Goal: Communication & Community: Participate in discussion

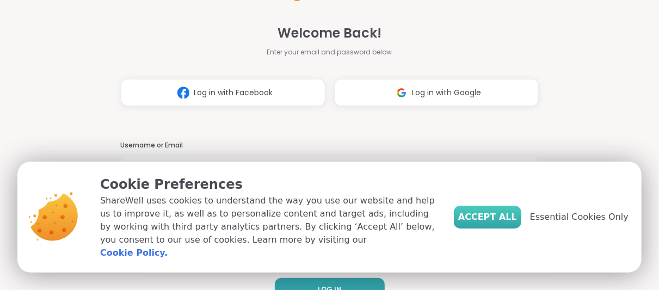
click at [502, 222] on span "Accept All" at bounding box center [487, 216] width 59 height 13
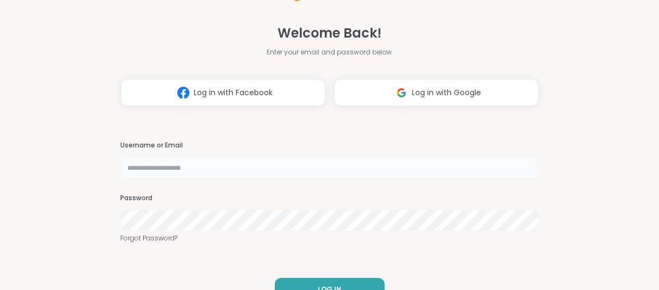
click at [209, 162] on input "text" at bounding box center [330, 168] width 418 height 22
type input "**********"
click at [283, 280] on button "LOG IN" at bounding box center [330, 289] width 110 height 23
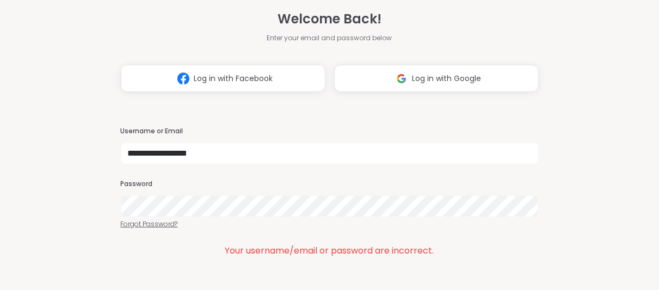
click at [143, 224] on link "Forgot Password?" at bounding box center [330, 224] width 418 height 10
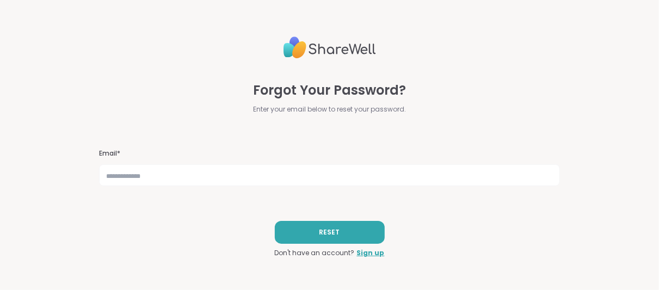
click at [314, 136] on div "Forgot Your Password? Enter your email below to reset your password. Email* RES…" at bounding box center [329, 145] width 461 height 290
click at [244, 178] on input "text" at bounding box center [329, 175] width 461 height 22
type input "**********"
click at [333, 226] on button "RESET" at bounding box center [330, 232] width 110 height 23
click at [342, 52] on img at bounding box center [329, 47] width 92 height 31
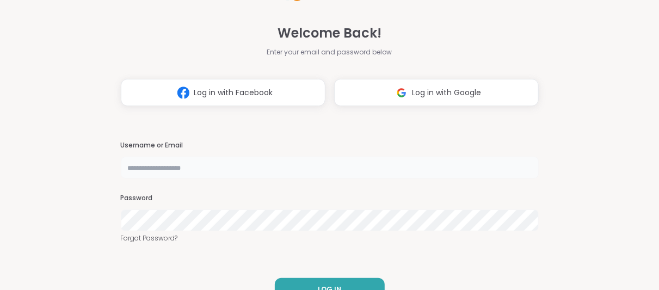
click at [252, 161] on input "text" at bounding box center [330, 168] width 418 height 22
type input "**********"
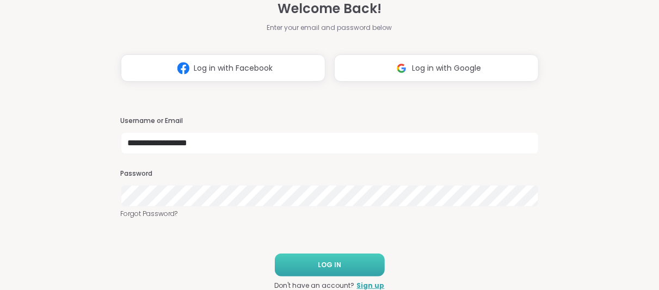
click at [329, 262] on span "LOG IN" at bounding box center [329, 265] width 23 height 10
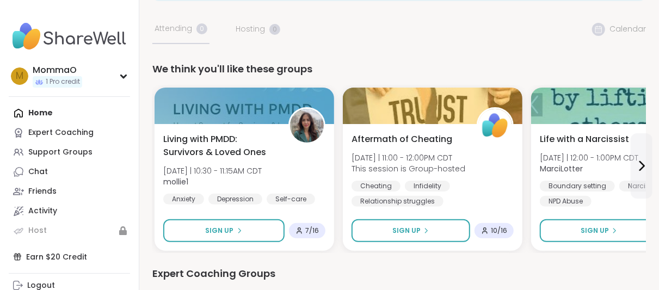
scroll to position [57, 0]
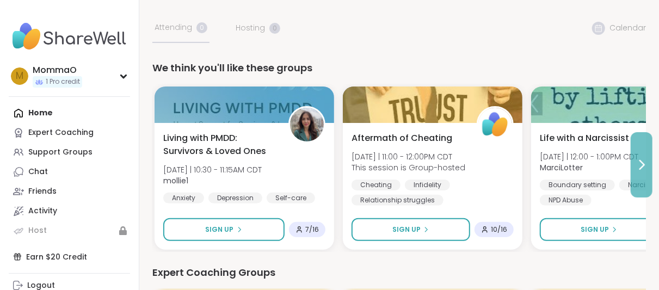
click at [646, 172] on button at bounding box center [641, 164] width 22 height 65
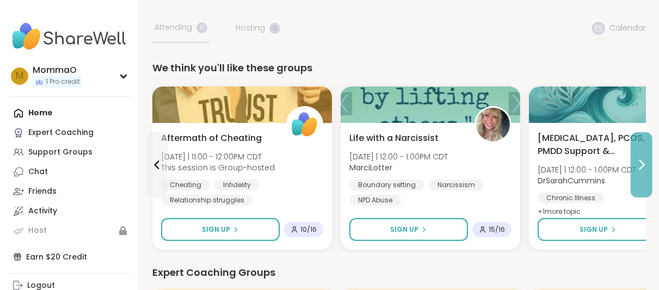
click at [646, 172] on button at bounding box center [641, 164] width 22 height 65
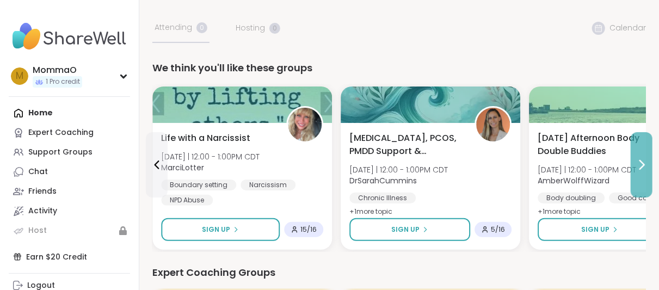
click at [646, 172] on button at bounding box center [641, 164] width 22 height 65
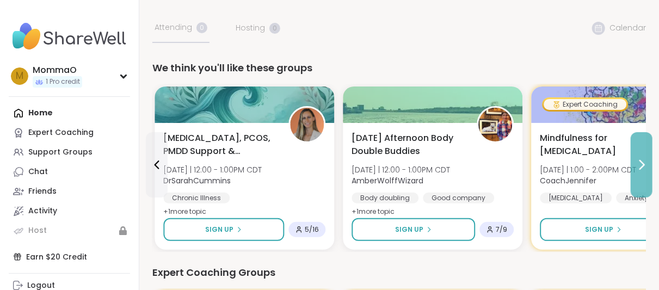
click at [646, 172] on button at bounding box center [641, 164] width 22 height 65
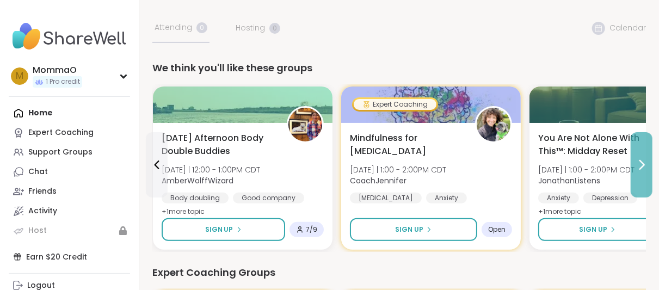
click at [646, 172] on button at bounding box center [641, 164] width 22 height 65
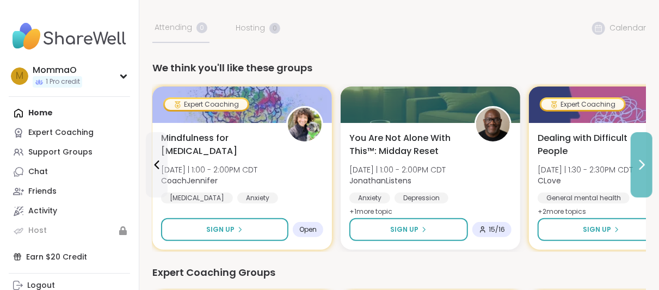
click at [642, 178] on button at bounding box center [641, 164] width 22 height 65
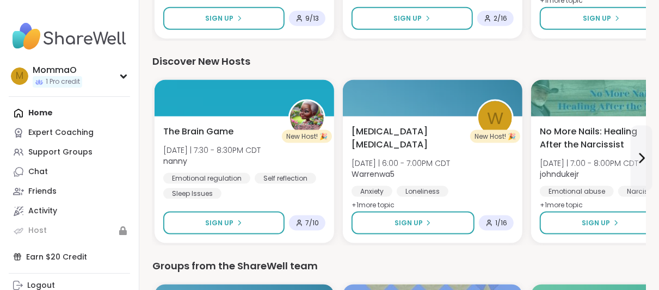
scroll to position [676, 0]
click at [60, 256] on div "Earn $20 Credit" at bounding box center [69, 257] width 121 height 20
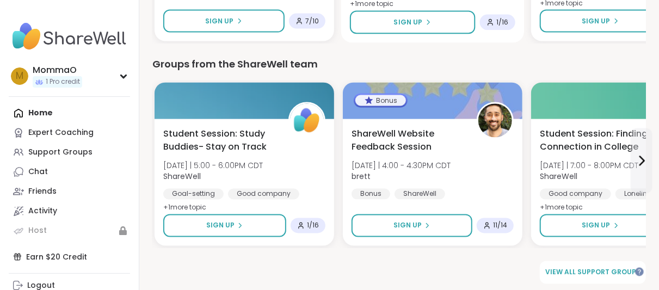
scroll to position [883, 0]
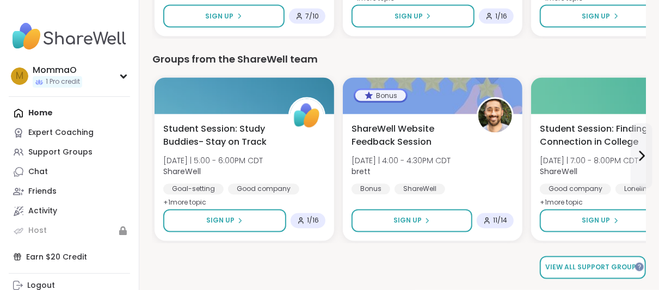
click at [589, 266] on span "View all support groups" at bounding box center [592, 268] width 95 height 10
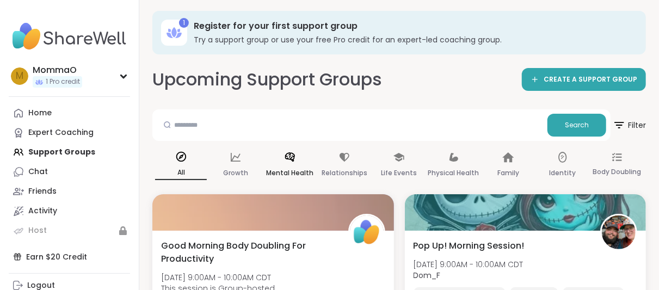
scroll to position [2, 0]
click at [297, 155] on div "Mental Health" at bounding box center [290, 165] width 52 height 40
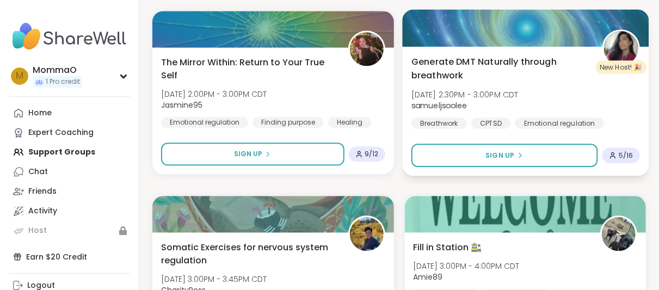
scroll to position [1132, 0]
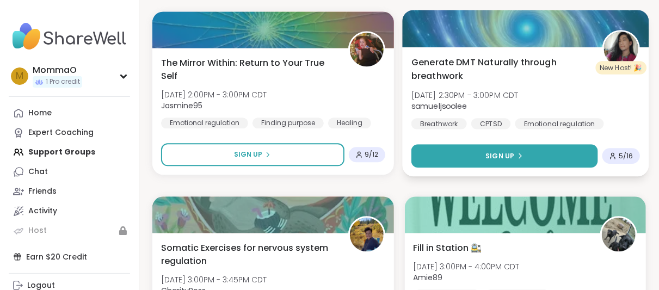
click at [505, 151] on span "Sign Up" at bounding box center [499, 156] width 29 height 10
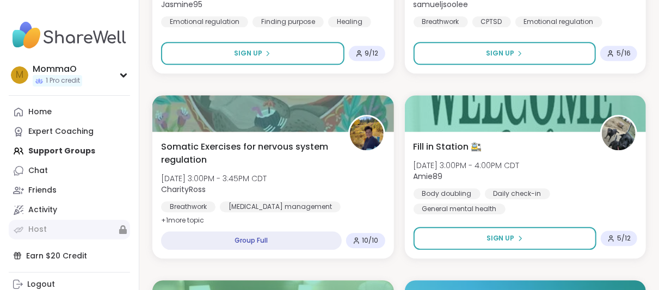
scroll to position [0, 0]
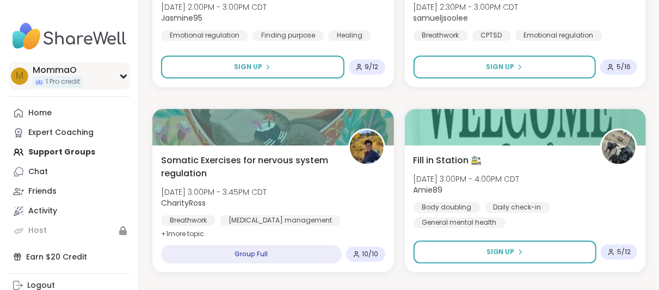
click at [120, 78] on icon at bounding box center [123, 75] width 9 height 5
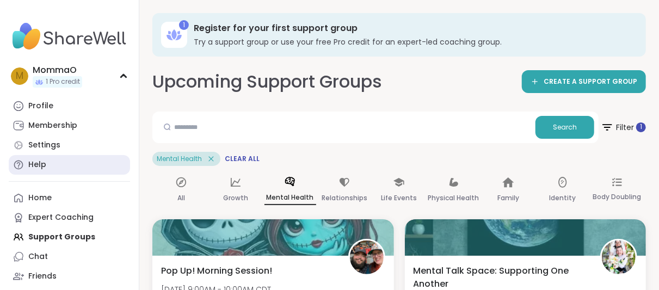
click at [70, 166] on link "Help" at bounding box center [69, 165] width 121 height 20
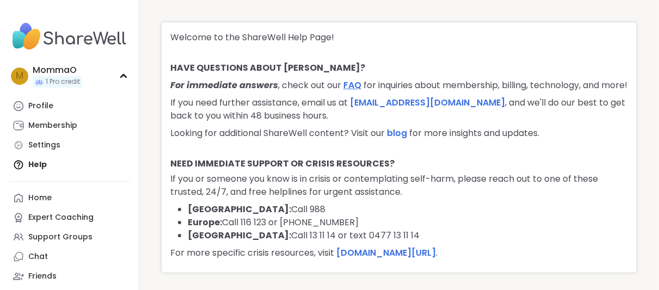
click at [350, 83] on link "FAQ" at bounding box center [352, 85] width 18 height 13
click at [69, 230] on link "Support Groups" at bounding box center [69, 237] width 121 height 20
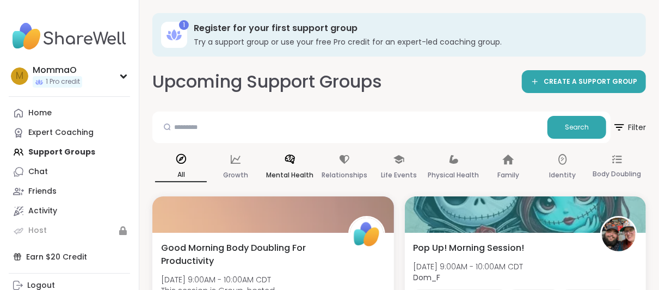
click at [288, 159] on icon at bounding box center [290, 159] width 12 height 12
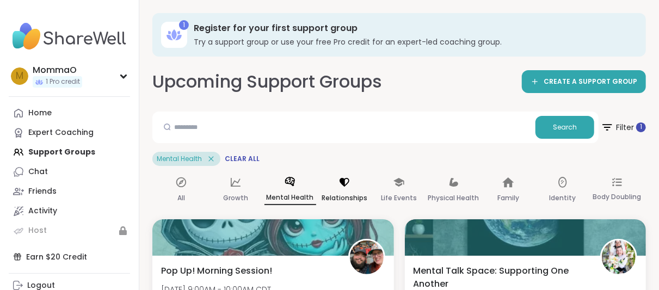
click at [336, 187] on div "Relationships" at bounding box center [345, 190] width 52 height 40
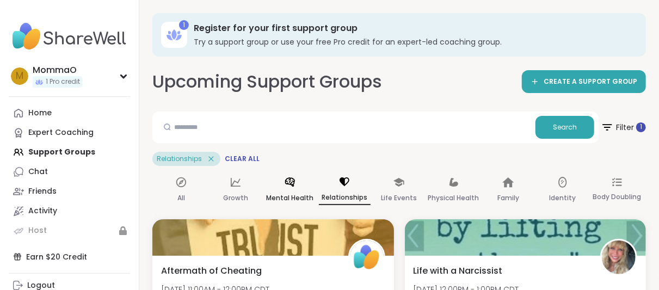
click at [293, 195] on p "Mental Health" at bounding box center [289, 197] width 47 height 13
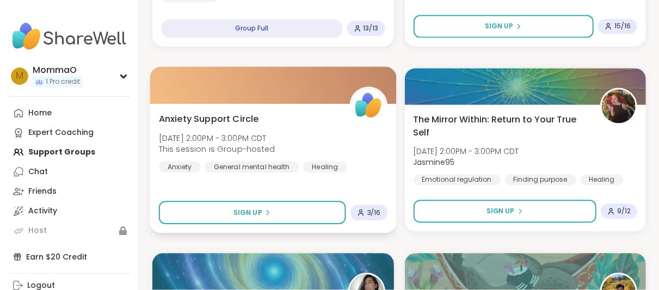
scroll to position [1132, 0]
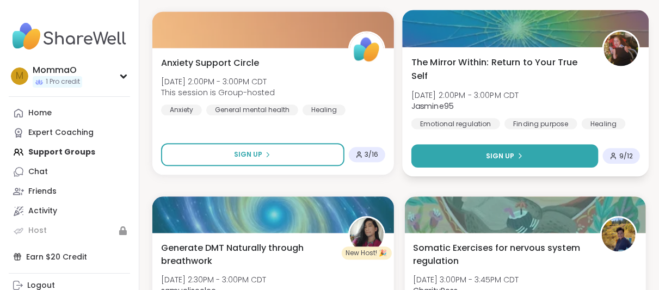
click at [477, 156] on button "Sign Up" at bounding box center [504, 155] width 187 height 23
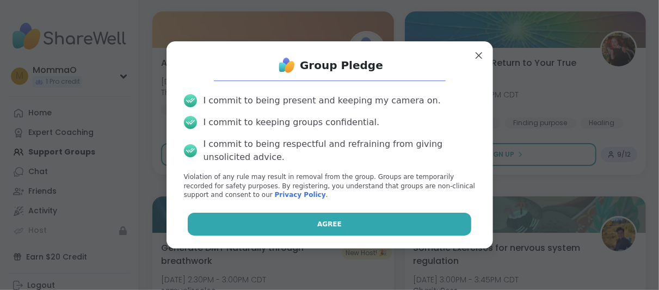
click at [260, 222] on button "Agree" at bounding box center [329, 224] width 283 height 23
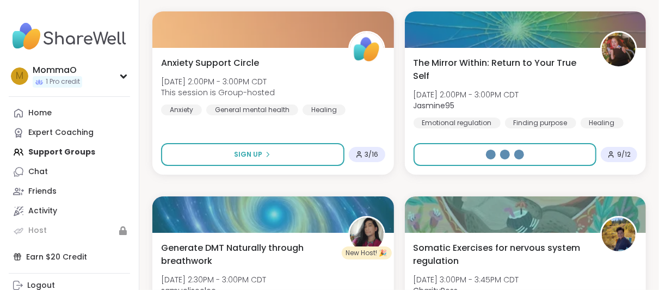
select select "**"
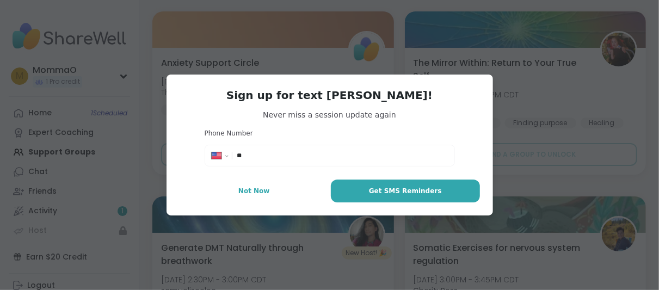
click at [278, 150] on div "**********" at bounding box center [329, 155] width 245 height 16
click at [278, 153] on input "**" at bounding box center [342, 155] width 210 height 11
type input "**********"
click at [373, 190] on button "Get SMS Reminders" at bounding box center [405, 190] width 148 height 23
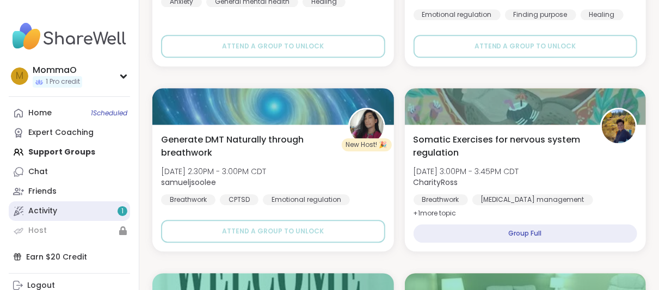
scroll to position [1241, 0]
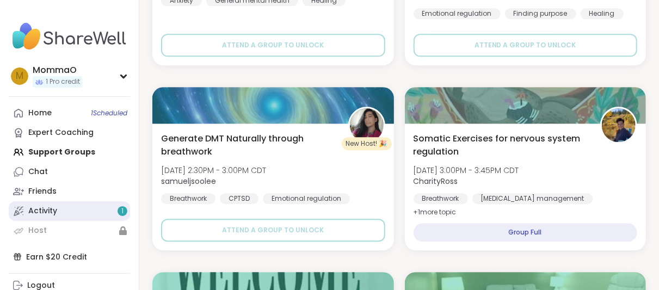
click at [63, 212] on link "Activity 1" at bounding box center [69, 211] width 121 height 20
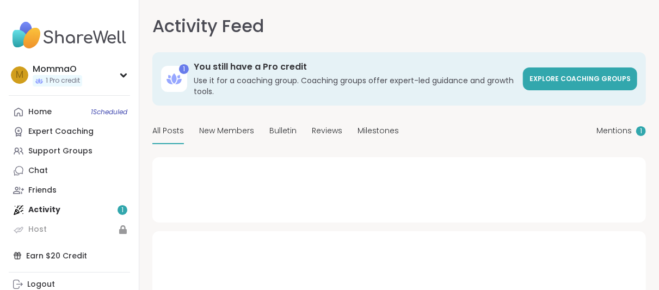
scroll to position [2, 0]
type textarea "*"
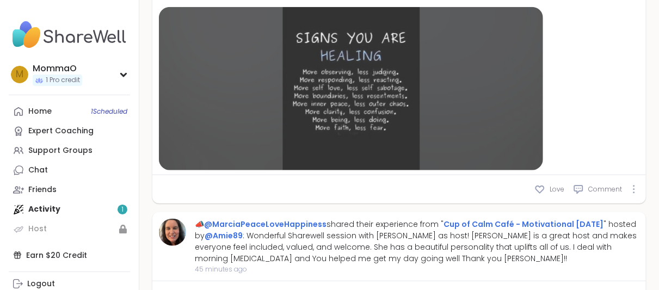
scroll to position [452, 0]
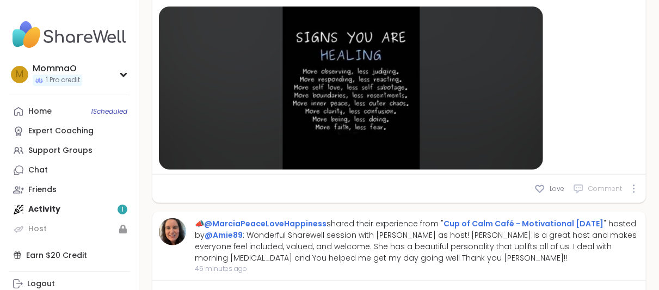
click at [595, 188] on span "Comment" at bounding box center [605, 189] width 34 height 10
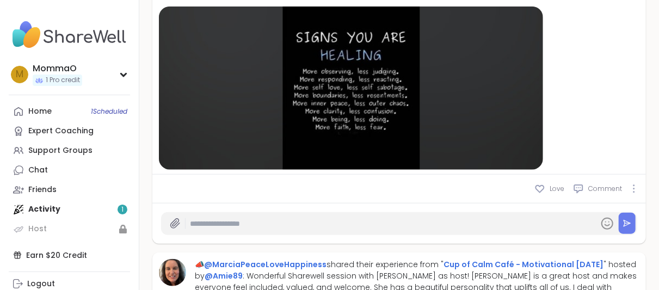
click at [412, 226] on input "text" at bounding box center [392, 223] width 404 height 19
type input "**********"
click at [629, 229] on button at bounding box center [626, 223] width 17 height 21
type textarea "*"
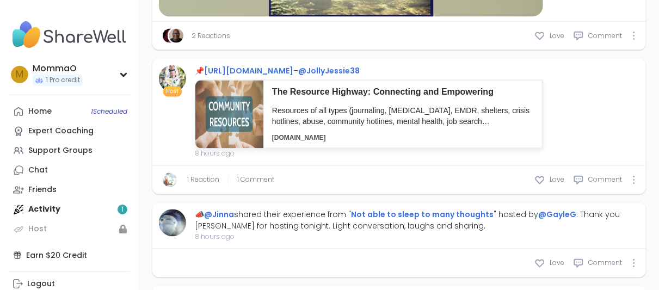
scroll to position [2880, 0]
click at [293, 65] on link "[URL][DOMAIN_NAME]" at bounding box center [248, 70] width 89 height 11
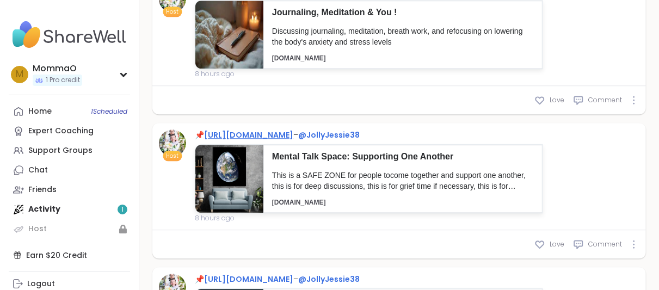
scroll to position [3331, 0]
click at [272, 129] on link "[URL][DOMAIN_NAME]" at bounding box center [248, 134] width 89 height 11
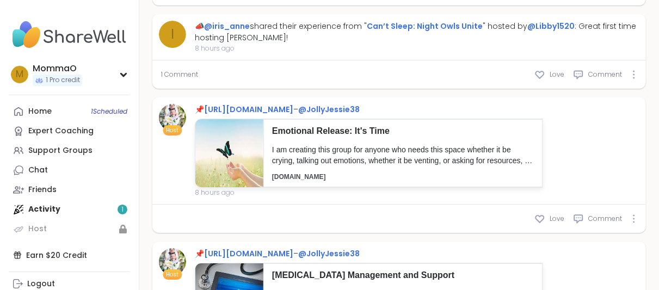
scroll to position [3727, 0]
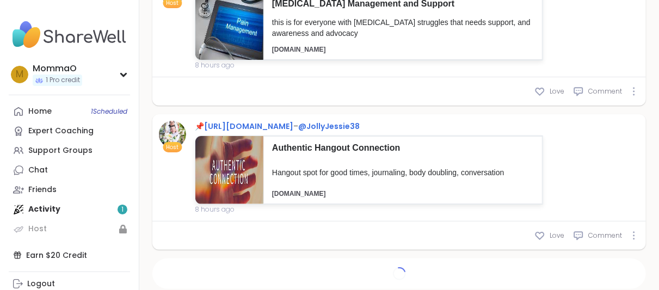
type textarea "*"
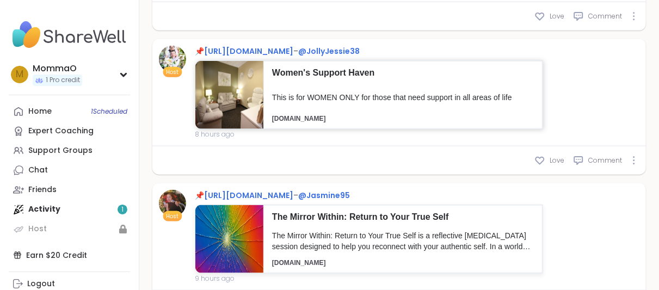
scroll to position [4508, 0]
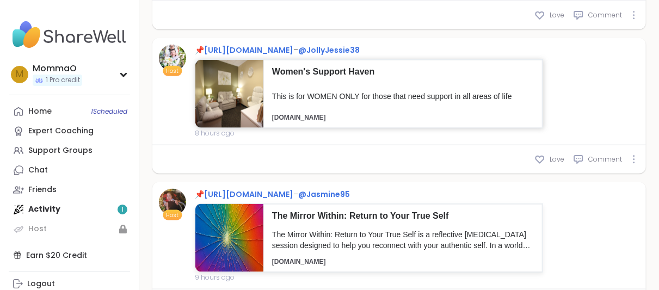
click at [300, 66] on p "Women's Support Haven" at bounding box center [403, 72] width 262 height 12
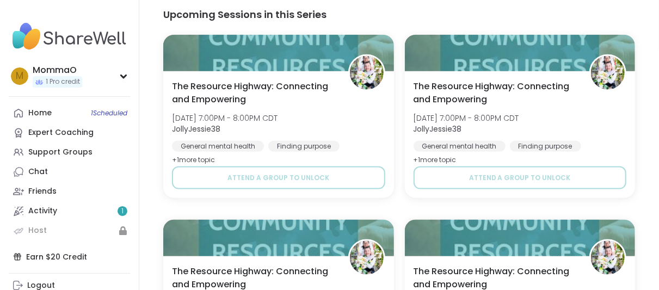
scroll to position [642, 0]
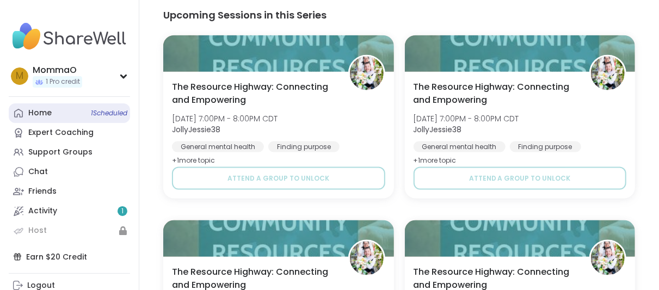
click at [21, 111] on icon at bounding box center [18, 113] width 9 height 9
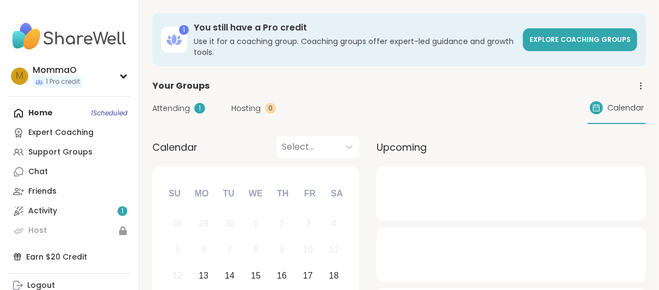
click at [166, 109] on span "Attending" at bounding box center [171, 108] width 38 height 11
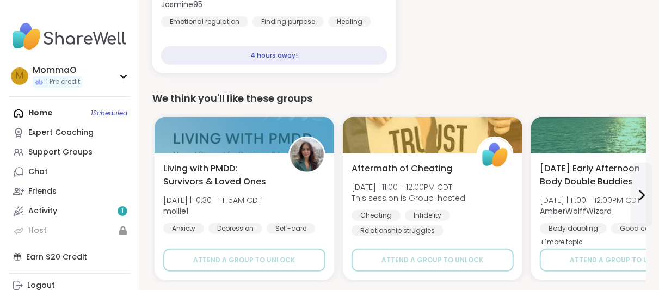
scroll to position [225, 0]
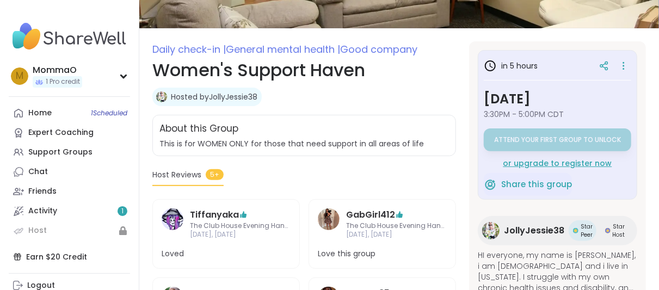
scroll to position [115, 0]
click at [620, 66] on div at bounding box center [623, 65] width 15 height 15
click at [399, 98] on div "Hosted by JollyJessie38" at bounding box center [303, 96] width 303 height 18
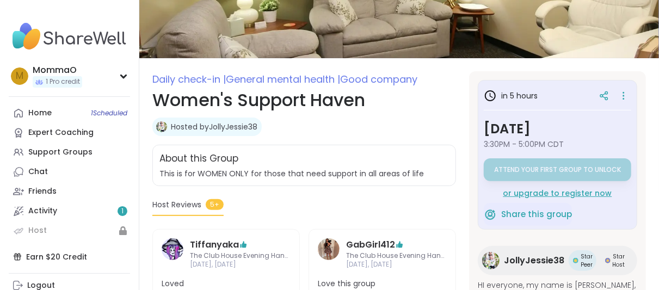
scroll to position [0, 0]
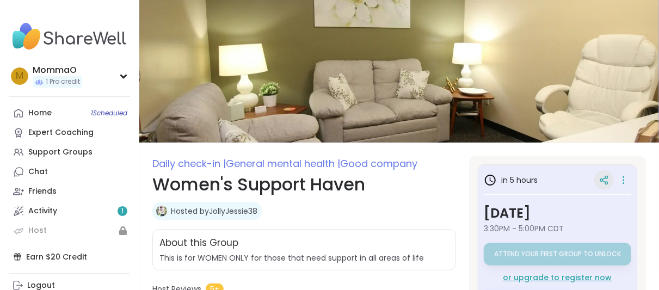
click at [599, 178] on icon at bounding box center [604, 180] width 10 height 10
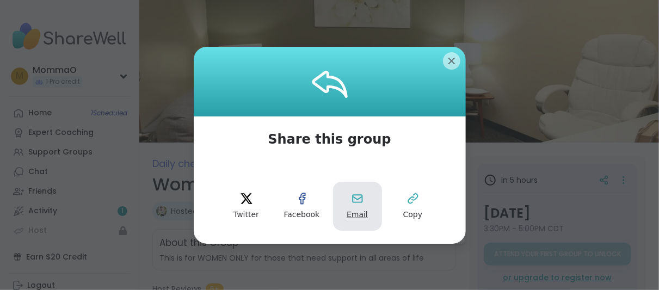
click at [368, 196] on button "Email" at bounding box center [357, 206] width 49 height 49
